Goal: Task Accomplishment & Management: Complete application form

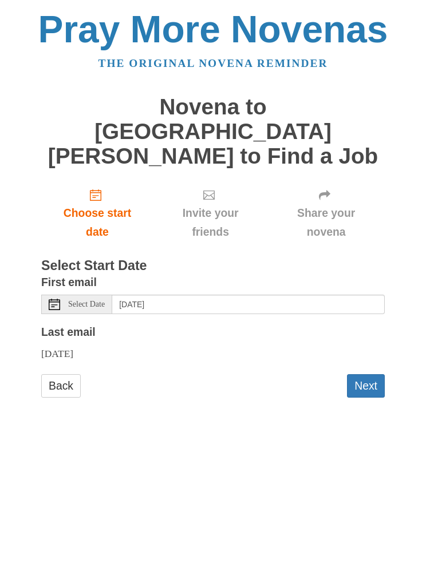
click at [55, 374] on link "Back" at bounding box center [61, 385] width 40 height 23
click at [373, 374] on button "Next" at bounding box center [366, 385] width 38 height 23
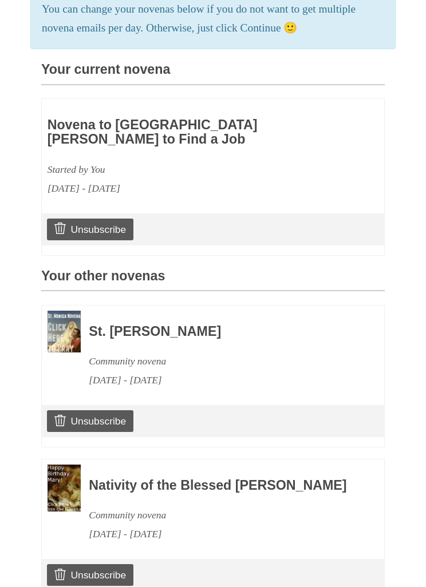
scroll to position [317, 0]
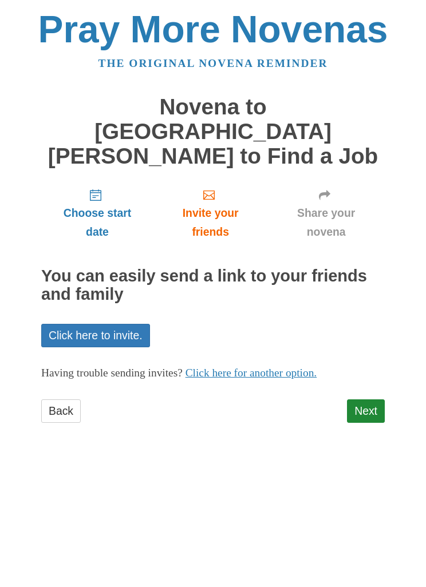
click at [82, 324] on link "Click here to invite." at bounding box center [95, 335] width 109 height 23
click at [371, 400] on link "Next" at bounding box center [366, 411] width 38 height 23
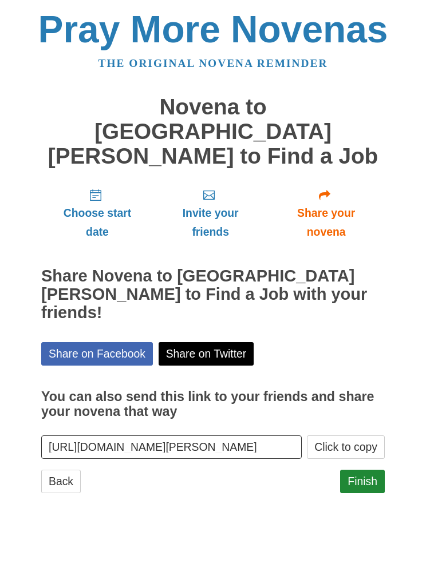
click at [367, 470] on link "Finish" at bounding box center [362, 481] width 45 height 23
